Goal: Information Seeking & Learning: Find specific page/section

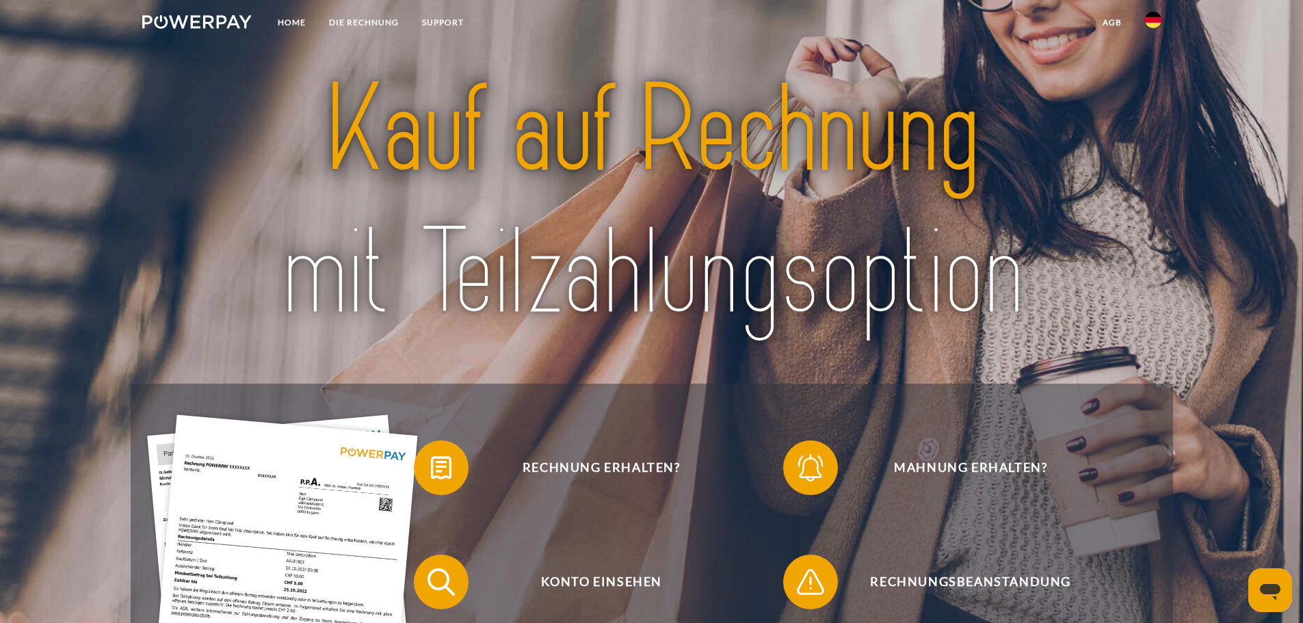
scroll to position [342, 0]
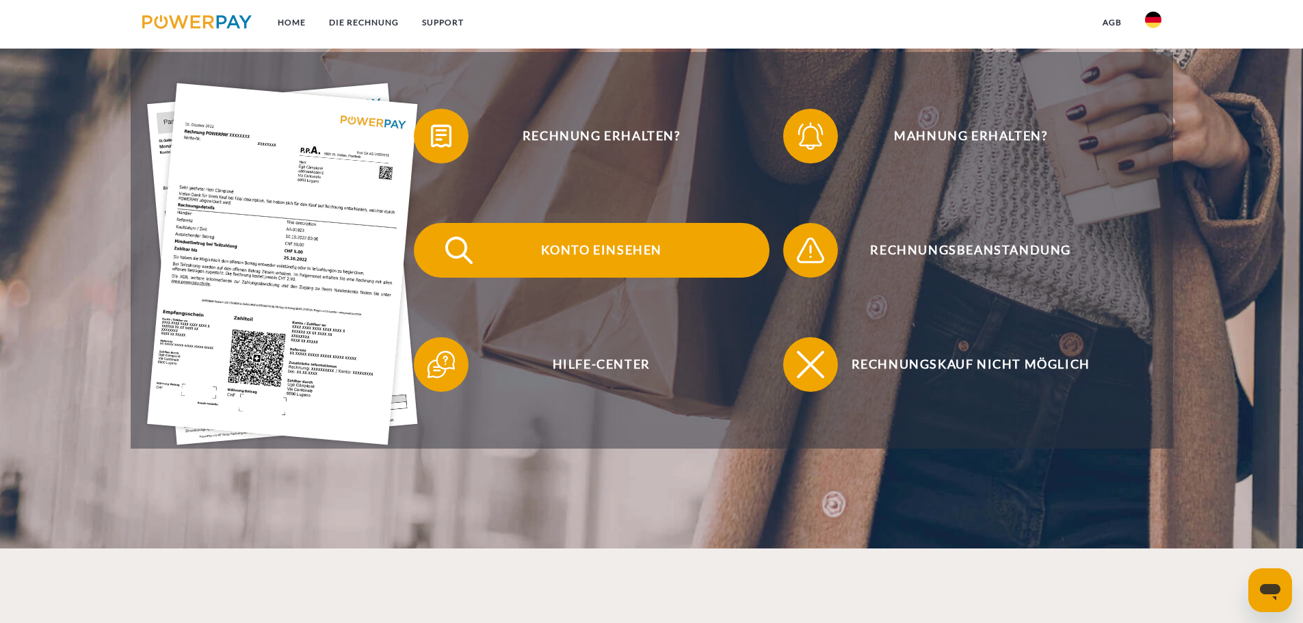
click at [599, 246] on span "Konto einsehen" at bounding box center [601, 250] width 335 height 55
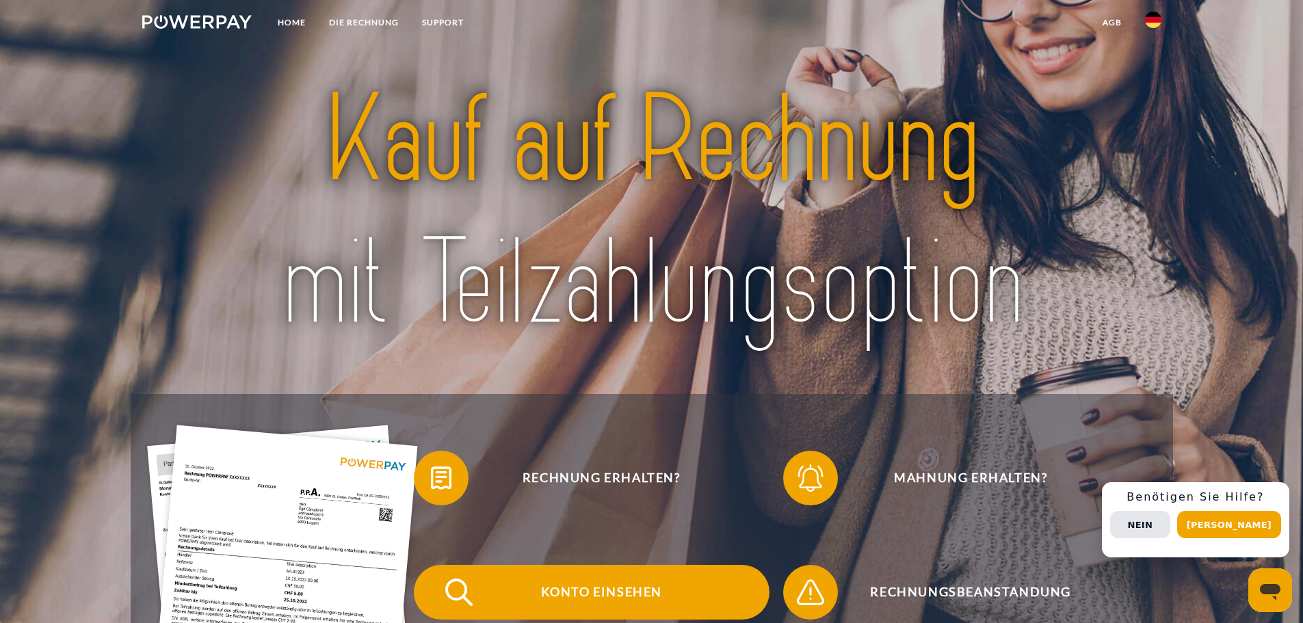
click at [575, 586] on span "Konto einsehen" at bounding box center [601, 592] width 335 height 55
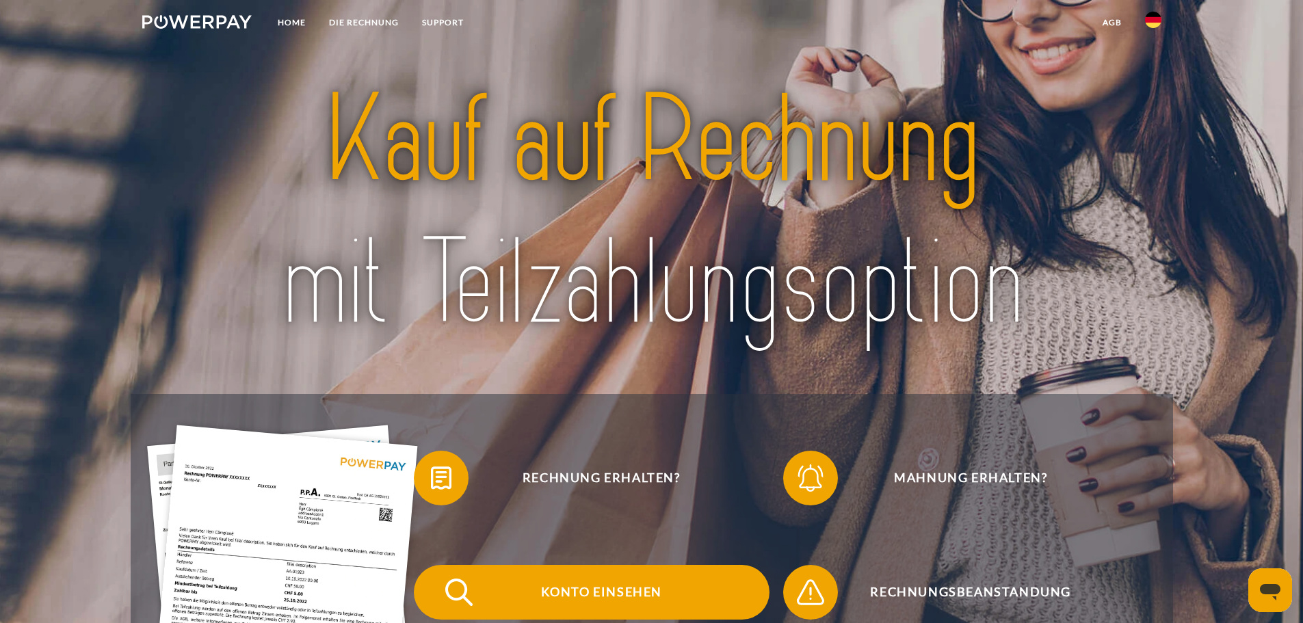
click at [608, 590] on span "Konto einsehen" at bounding box center [601, 592] width 335 height 55
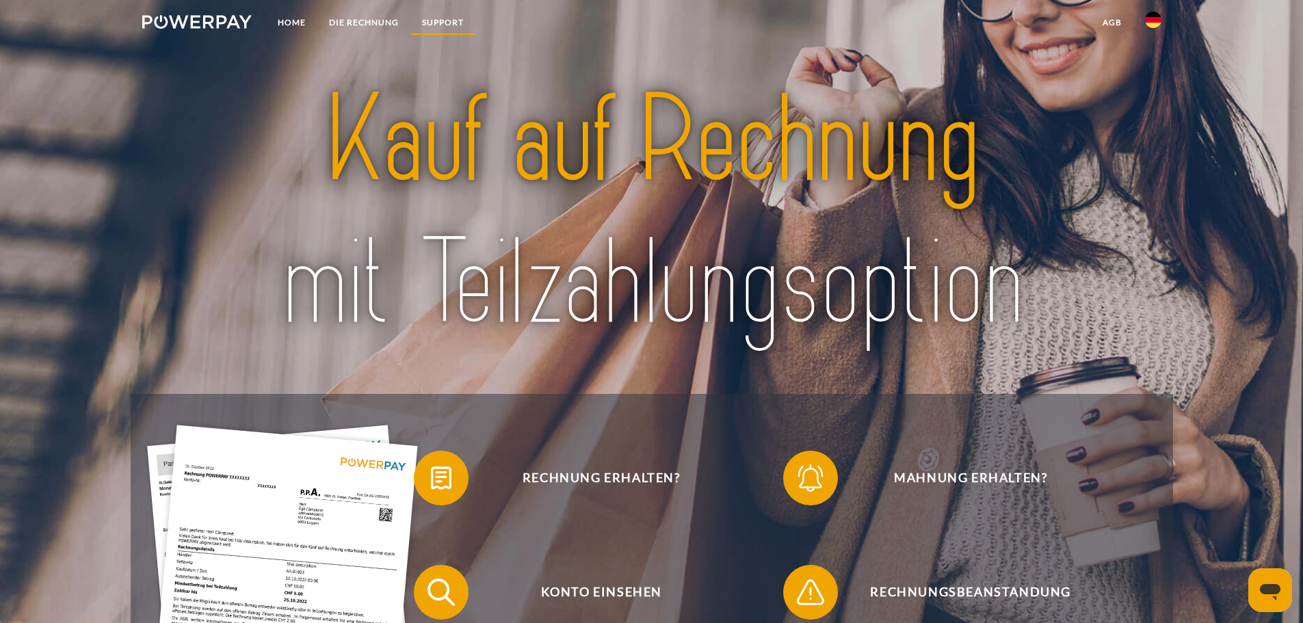
click at [436, 20] on link "SUPPORT" at bounding box center [442, 22] width 65 height 25
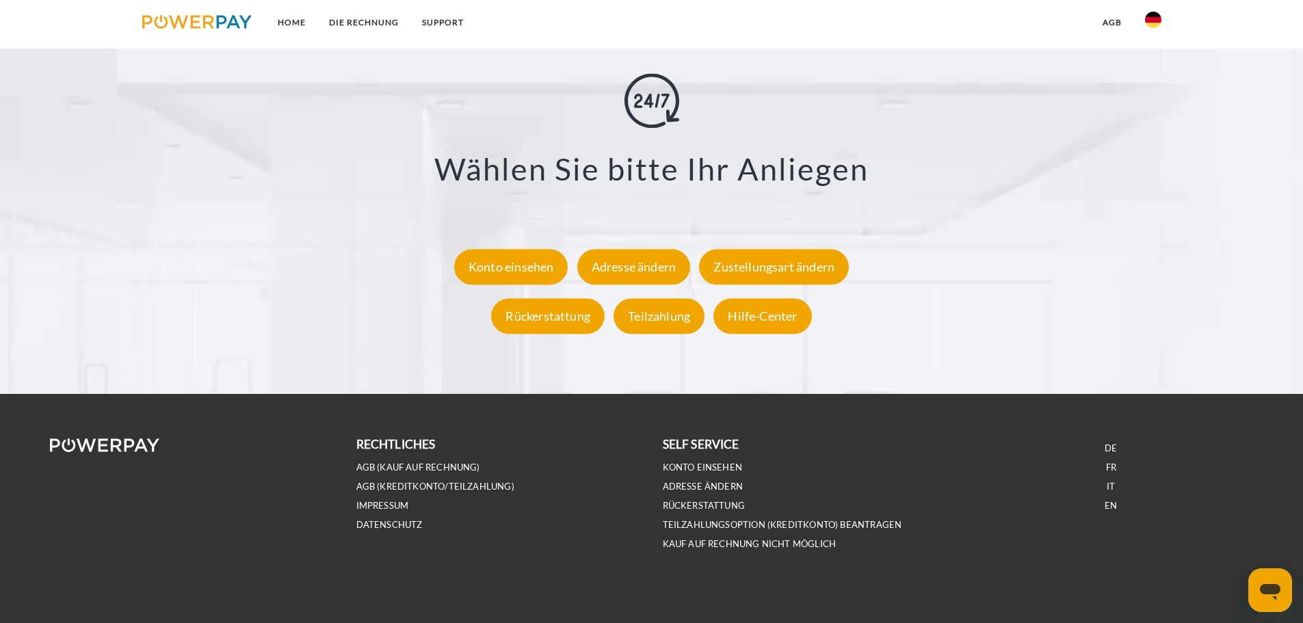
scroll to position [2538, 0]
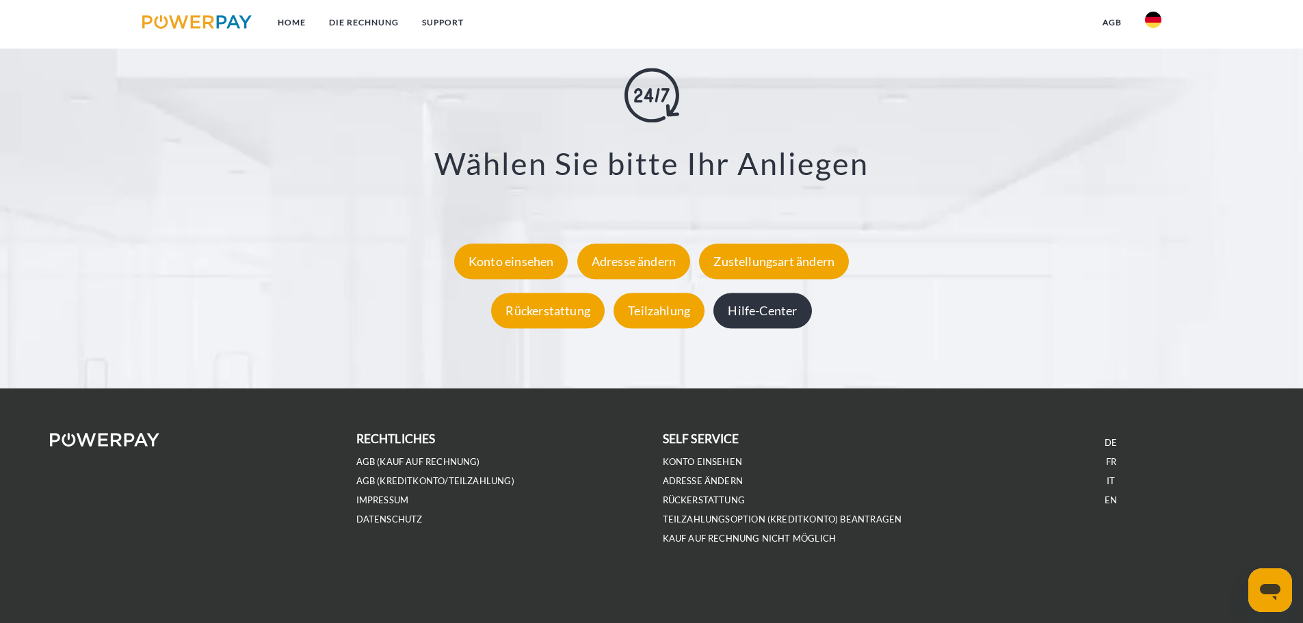
click at [786, 315] on div "Hilfe-Center" at bounding box center [763, 311] width 98 height 36
